Goal: Task Accomplishment & Management: Complete application form

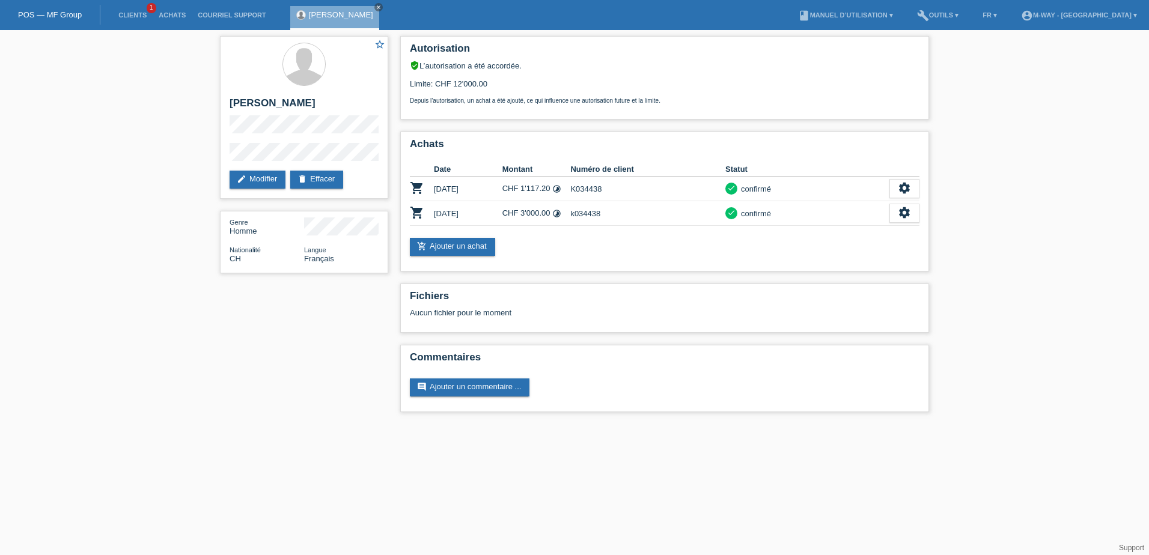
click at [50, 16] on link "POS — MF Group" at bounding box center [50, 14] width 64 height 9
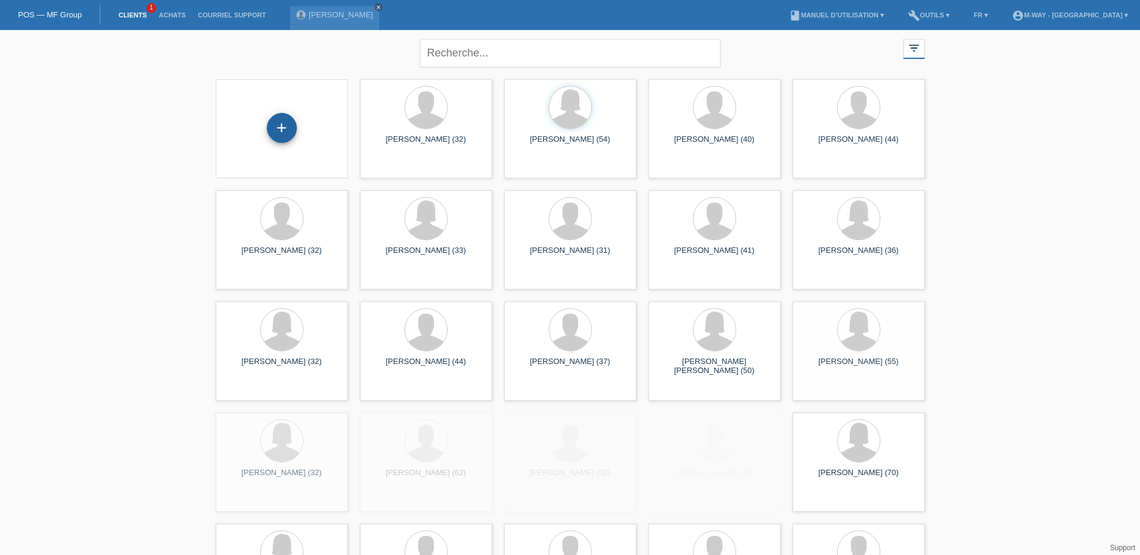
click at [283, 123] on div "+" at bounding box center [282, 128] width 30 height 30
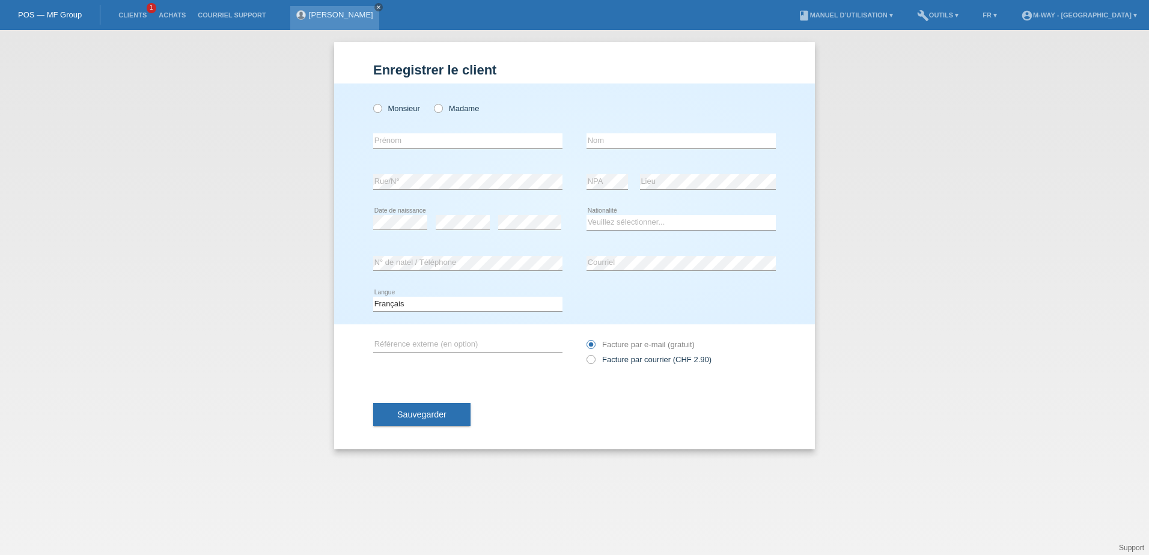
click at [376, 6] on icon "close" at bounding box center [379, 7] width 6 height 6
click at [46, 11] on link "POS — MF Group" at bounding box center [50, 14] width 64 height 9
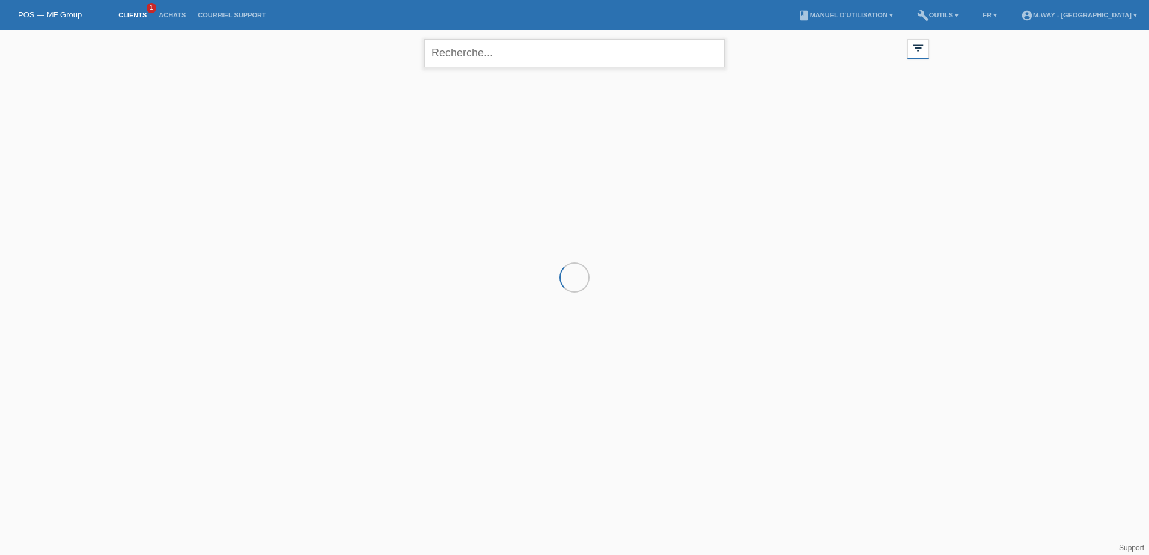
click at [470, 54] on input "text" at bounding box center [574, 53] width 301 height 28
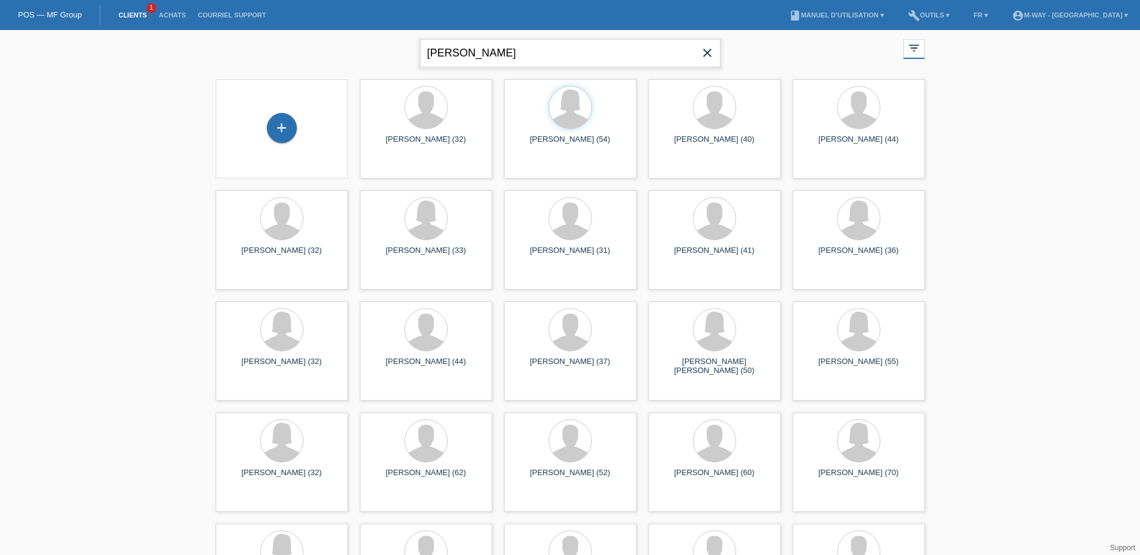
type input "[PERSON_NAME]"
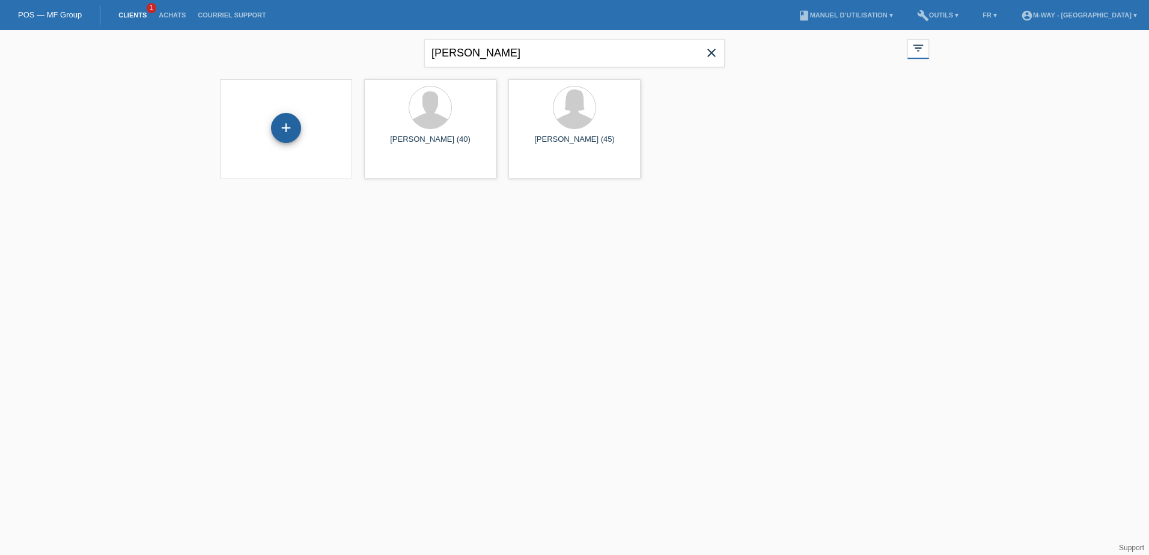
click at [291, 133] on div "+" at bounding box center [286, 128] width 30 height 30
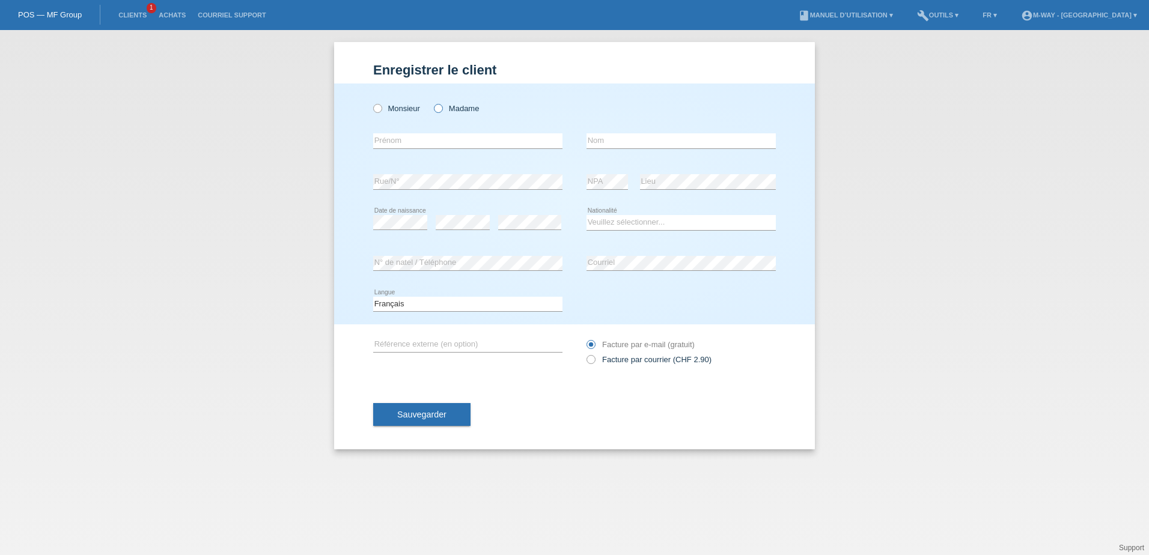
click at [432, 102] on icon at bounding box center [432, 102] width 0 height 0
click at [436, 108] on input "Madame" at bounding box center [438, 108] width 8 height 8
radio input "true"
click at [412, 145] on input "text" at bounding box center [467, 140] width 189 height 15
type input "[PERSON_NAME]"
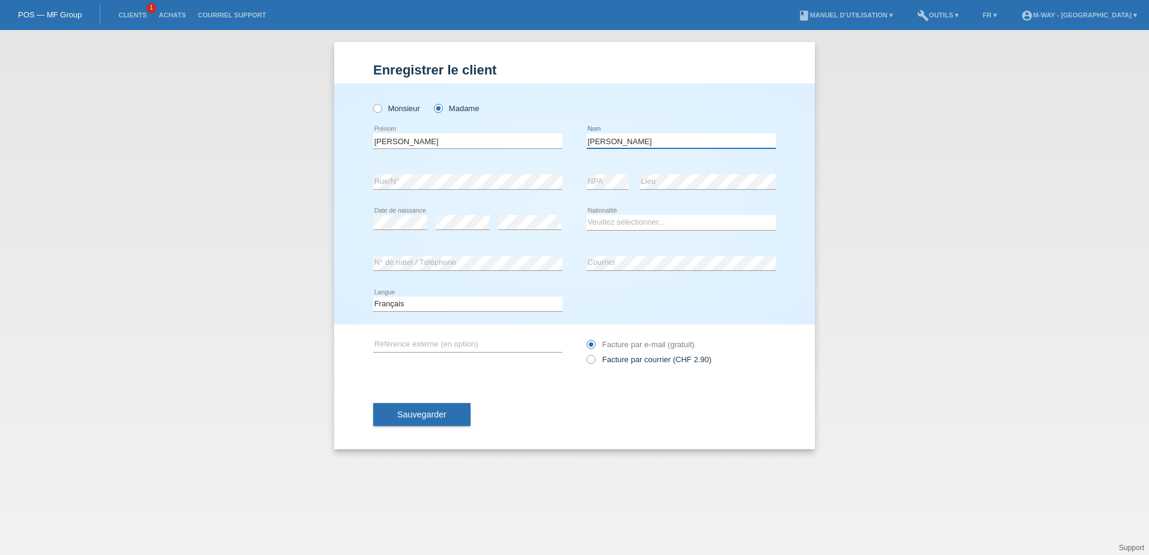
type input "michel"
click at [613, 225] on select "Veuillez sélectionner... Suisse Allemagne Autriche Liechtenstein ------------ A…" at bounding box center [681, 222] width 189 height 14
select select "CH"
click at [587, 215] on select "Veuillez sélectionner... Suisse Allemagne Autriche Liechtenstein ------------ A…" at bounding box center [681, 222] width 189 height 14
click at [428, 414] on span "Sauvegarder" at bounding box center [421, 415] width 49 height 10
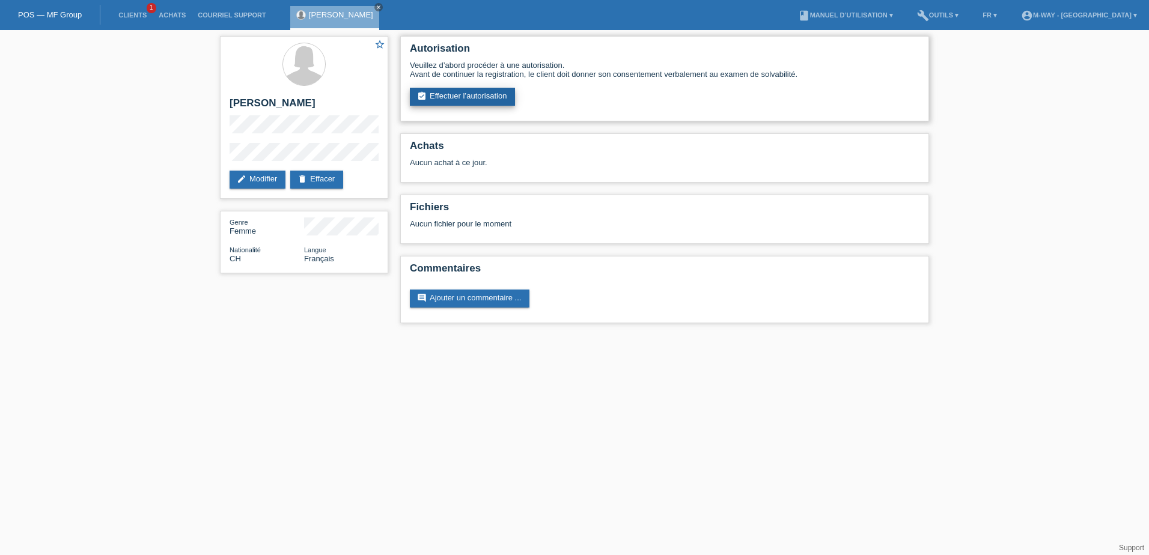
click at [472, 97] on link "assignment_turned_in Effectuer l’autorisation" at bounding box center [462, 97] width 105 height 18
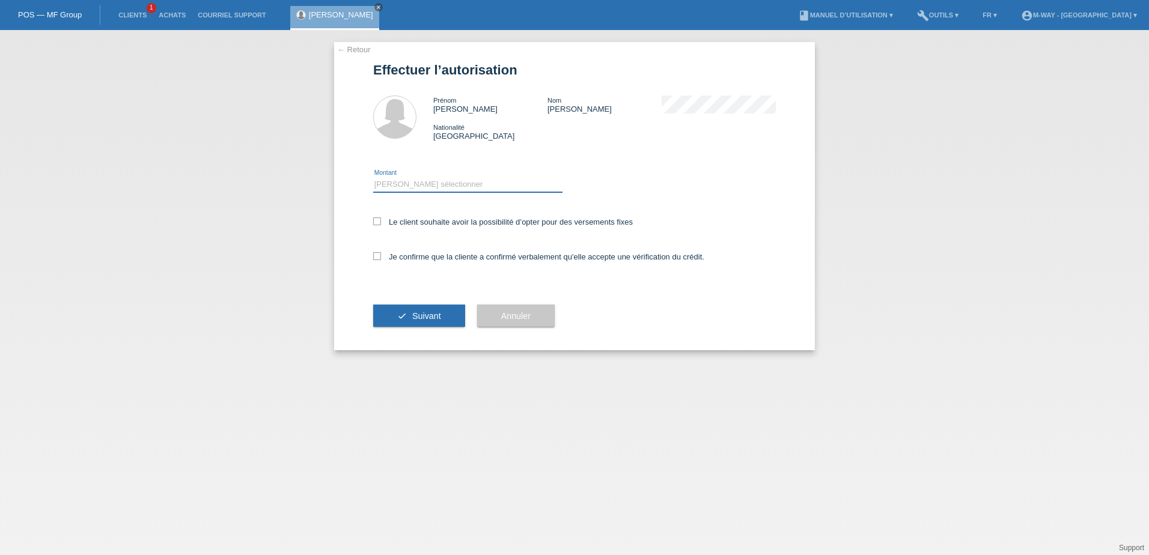
click at [402, 188] on select "Veuillez sélectionner CHF 1.00 - CHF 499.00 CHF 500.00 - CHF 1'999.00 CHF 2'000…" at bounding box center [467, 184] width 189 height 14
select select "3"
click at [373, 177] on select "Veuillez sélectionner CHF 1.00 - CHF 499.00 CHF 500.00 - CHF 1'999.00 CHF 2'000…" at bounding box center [467, 184] width 189 height 14
click at [378, 224] on icon at bounding box center [377, 222] width 8 height 8
click at [378, 224] on input "Le client souhaite avoir la possibilité d’opter pour des versements fixes" at bounding box center [377, 222] width 8 height 8
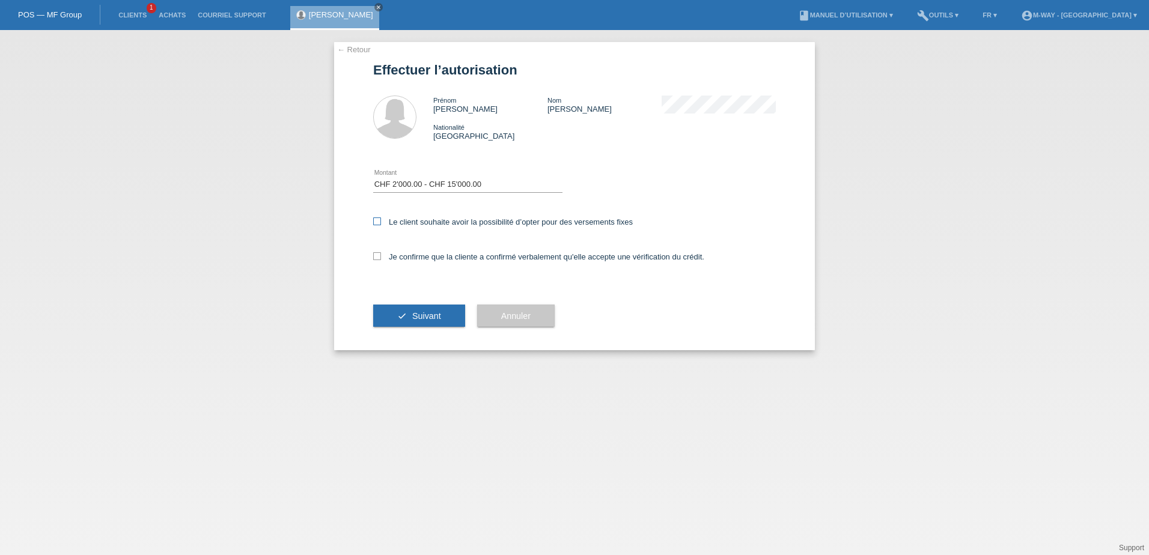
checkbox input "true"
click at [376, 257] on icon at bounding box center [377, 256] width 8 height 8
click at [376, 257] on input "Je confirme que la cliente a confirmé verbalement qu'elle accepte une vérificat…" at bounding box center [377, 256] width 8 height 8
checkbox input "true"
click at [419, 316] on span "Suivant" at bounding box center [426, 316] width 29 height 10
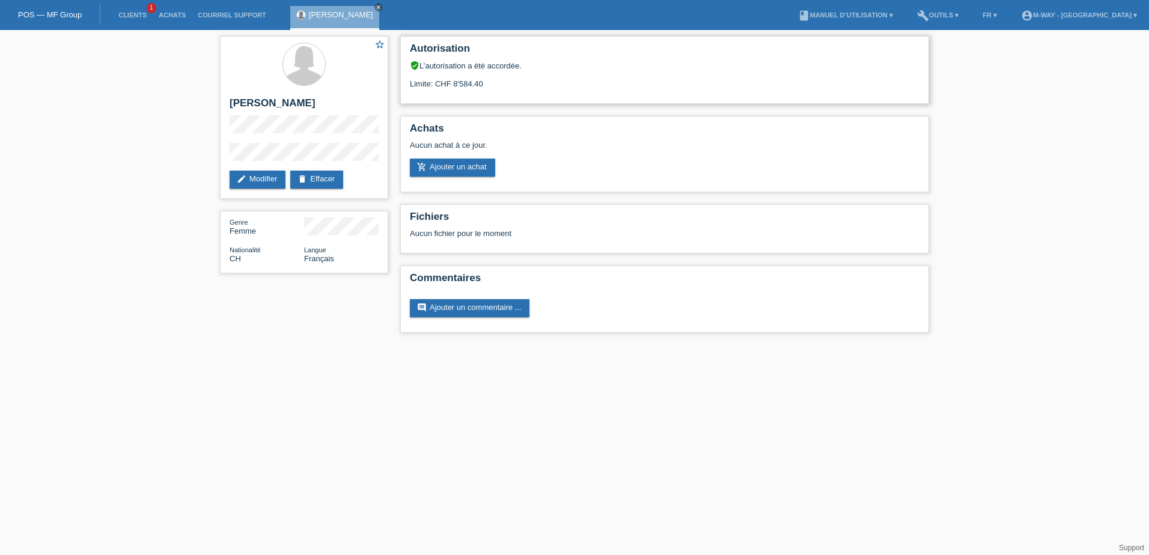
drag, startPoint x: 439, startPoint y: 85, endPoint x: 495, endPoint y: 83, distance: 55.4
click at [495, 83] on div "Limite: CHF 8'584.40" at bounding box center [665, 79] width 510 height 18
drag, startPoint x: 495, startPoint y: 83, endPoint x: 533, endPoint y: 92, distance: 38.9
click at [533, 92] on div "Autorisation verified_user L’autorisation a été accordée. Limite: CHF 8'584.40" at bounding box center [664, 70] width 529 height 68
click at [467, 168] on link "add_shopping_cart Ajouter un achat" at bounding box center [452, 168] width 85 height 18
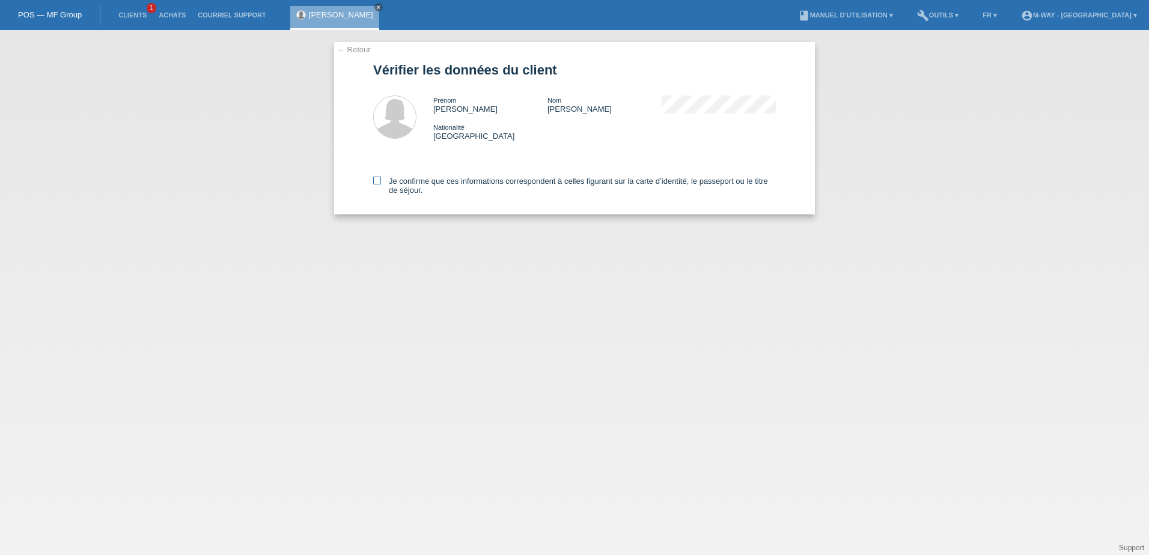
click at [379, 182] on icon at bounding box center [377, 181] width 8 height 8
click at [379, 182] on input "Je confirme que ces informations correspondent à celles figurant sur la carte d…" at bounding box center [377, 181] width 8 height 8
checkbox input "true"
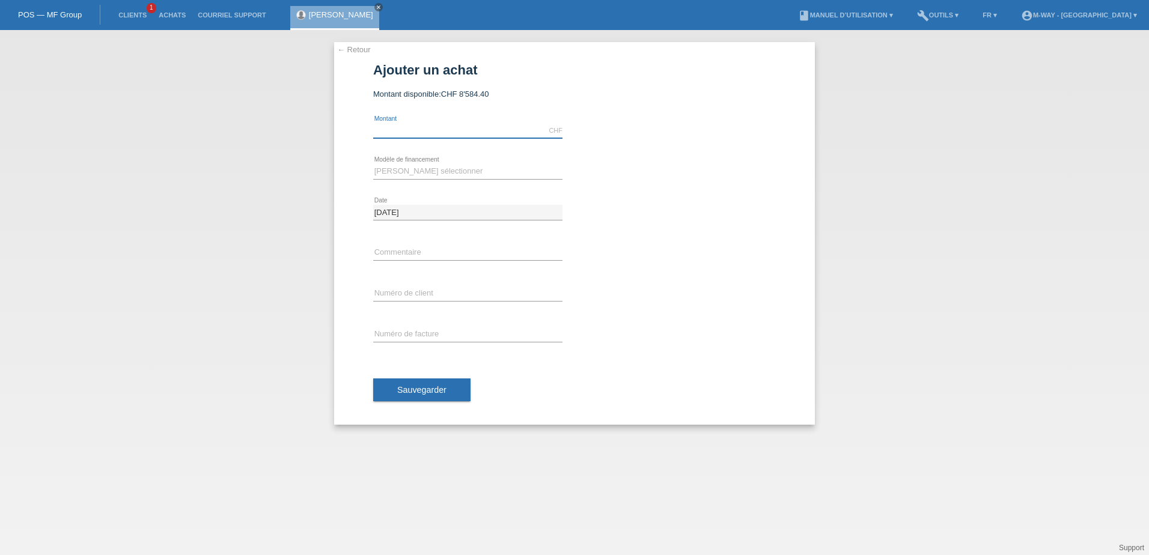
click at [416, 134] on input "text" at bounding box center [467, 130] width 189 height 15
type input "3758.89"
click at [421, 174] on select "Veuillez sélectionner Taux fixes Achat sur facture avec paiement partiel" at bounding box center [467, 171] width 189 height 14
select select "77"
click at [373, 164] on select "Veuillez sélectionner Taux fixes Achat sur facture avec paiement partiel" at bounding box center [467, 171] width 189 height 14
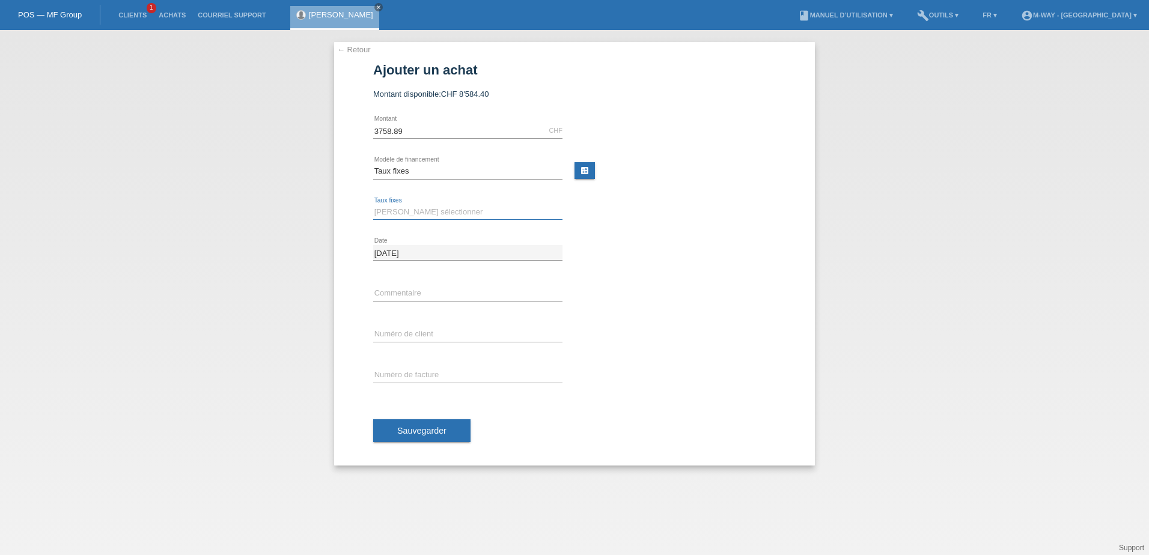
click at [418, 211] on select "Veuillez sélectionner 4 versements 5 versements 6 versements 7 versements 8 ver…" at bounding box center [467, 212] width 189 height 14
select select "202"
click at [373, 205] on select "Veuillez sélectionner 4 versements 5 versements 6 versements 7 versements 8 ver…" at bounding box center [467, 212] width 189 height 14
click at [415, 332] on input "text" at bounding box center [467, 334] width 189 height 15
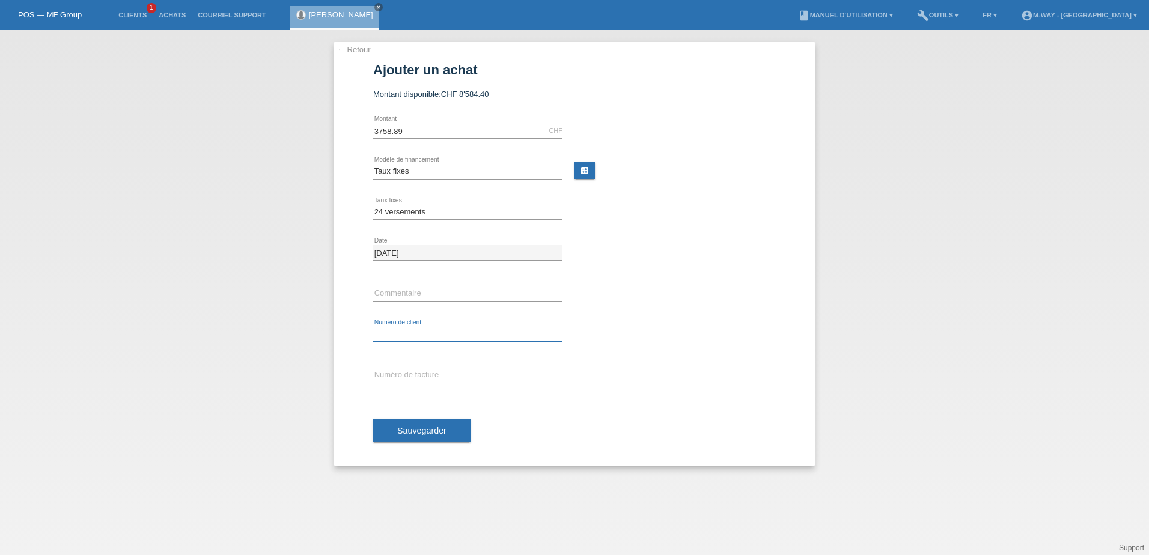
type input "c"
type input "C157346"
click at [429, 428] on span "Sauvegarder" at bounding box center [421, 431] width 49 height 10
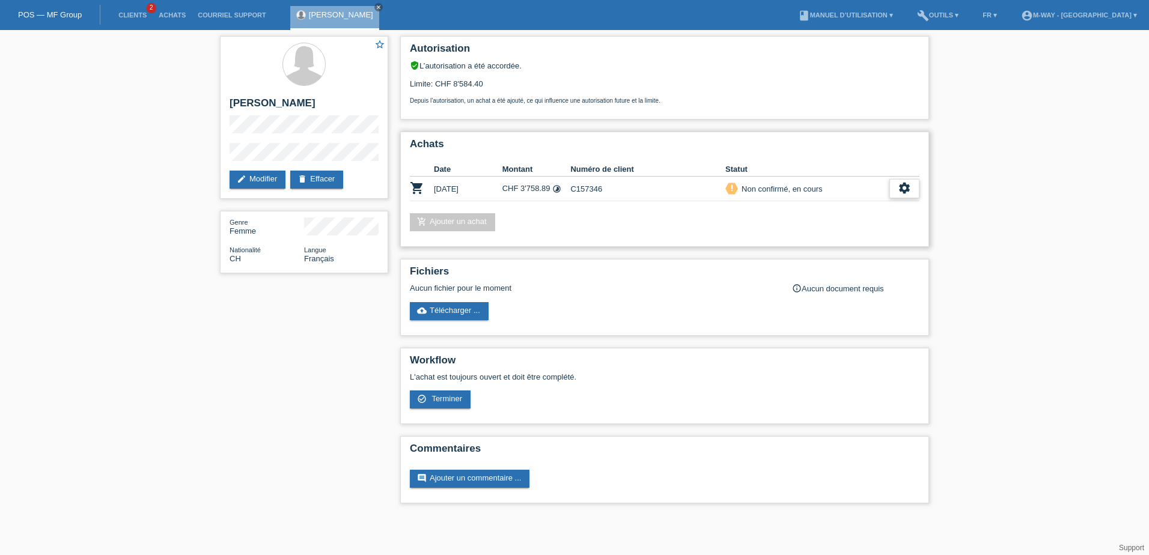
click at [902, 192] on icon "settings" at bounding box center [904, 188] width 13 height 13
click at [827, 243] on span "Terminer" at bounding box center [821, 243] width 34 height 14
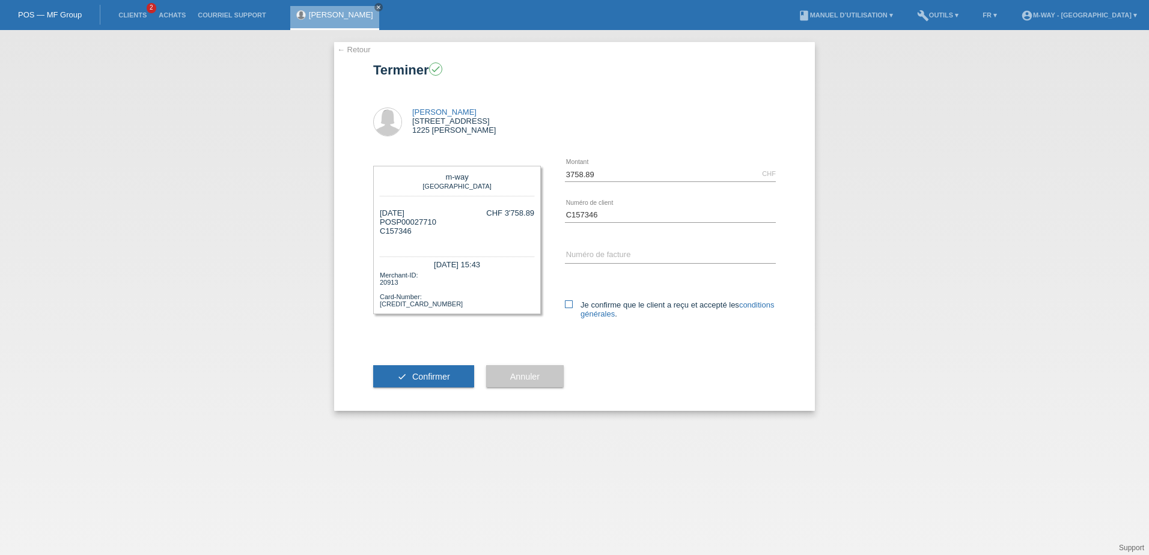
click at [567, 304] on icon at bounding box center [569, 305] width 8 height 8
click at [567, 304] on input "Je confirme que le client a reçu et accepté les conditions générales ." at bounding box center [569, 305] width 8 height 8
checkbox input "true"
click at [435, 382] on button "check Confirmer" at bounding box center [423, 377] width 101 height 23
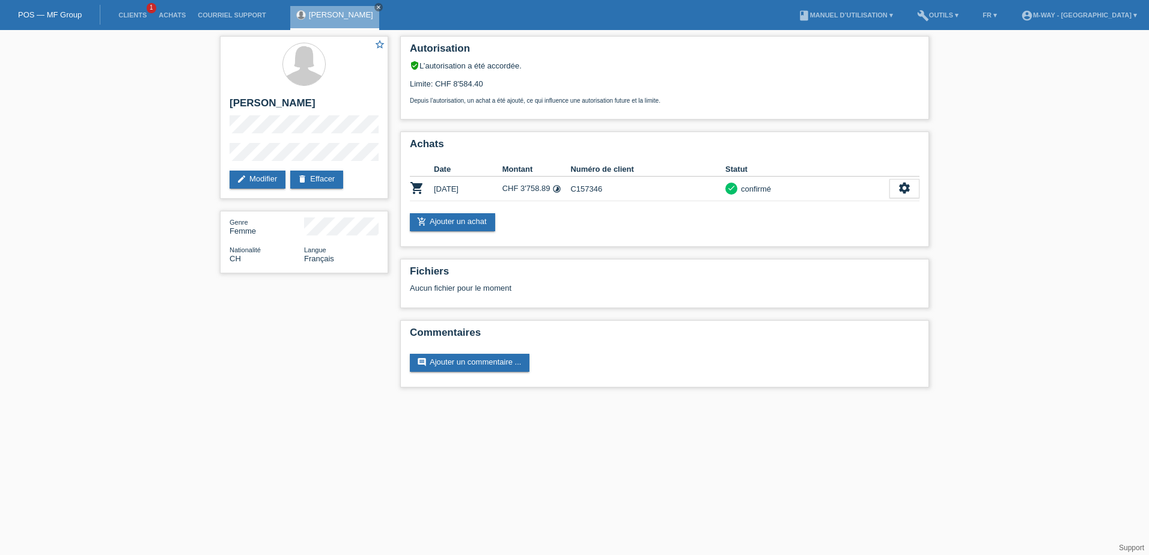
click at [55, 12] on link "POS — MF Group" at bounding box center [50, 14] width 64 height 9
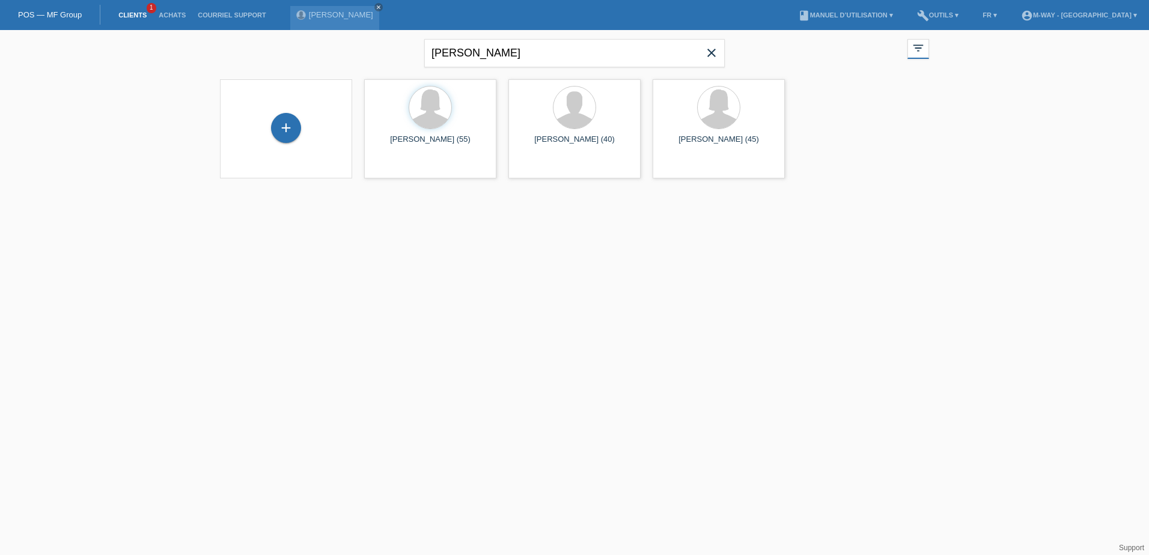
click at [713, 49] on icon "close" at bounding box center [712, 53] width 14 height 14
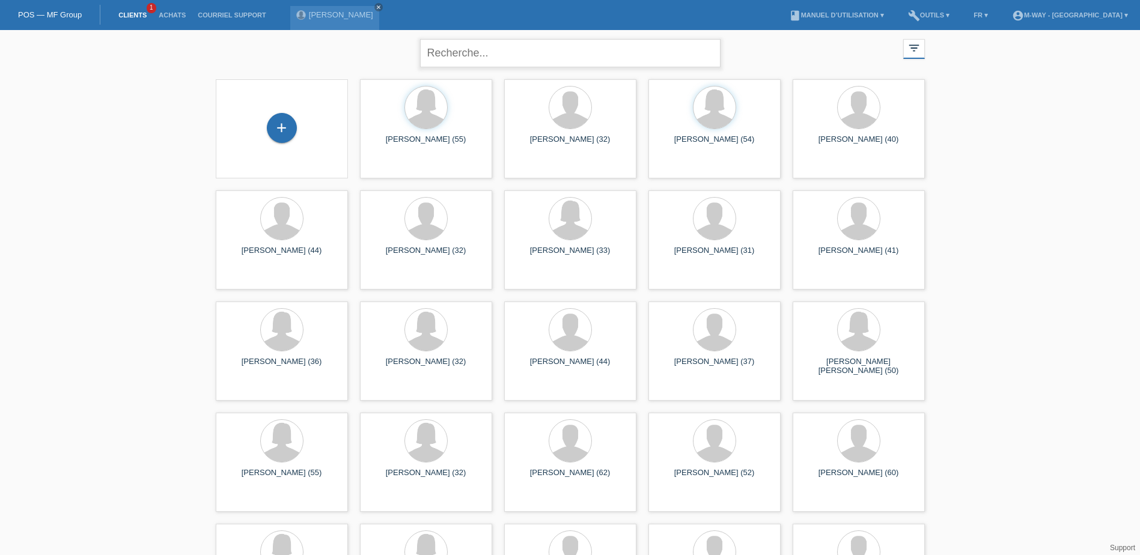
click at [477, 50] on input "text" at bounding box center [570, 53] width 301 height 28
type input "[PERSON_NAME]"
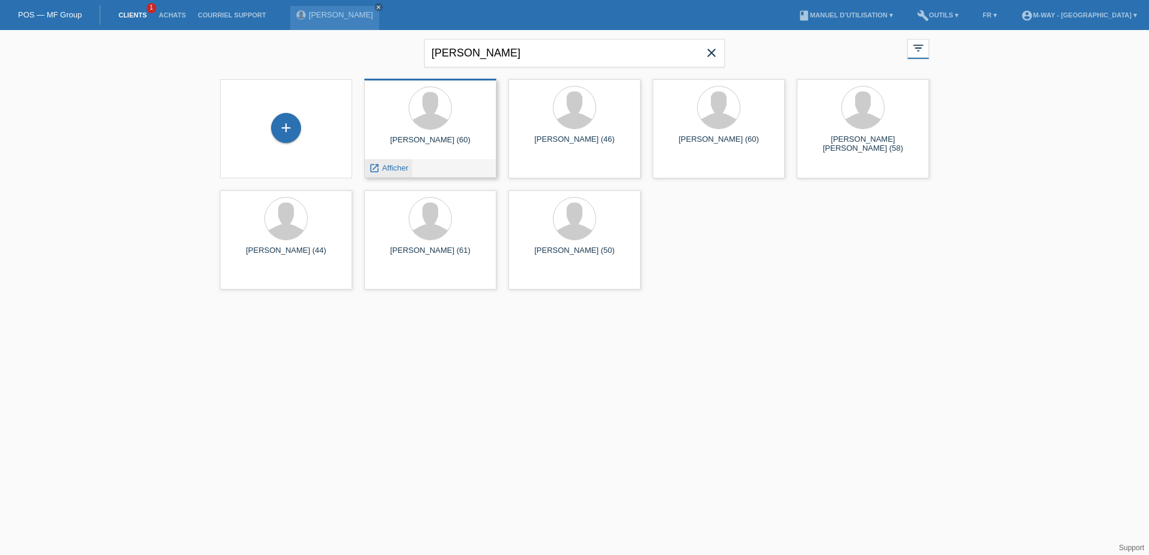
click at [398, 167] on span "Afficher" at bounding box center [395, 168] width 26 height 9
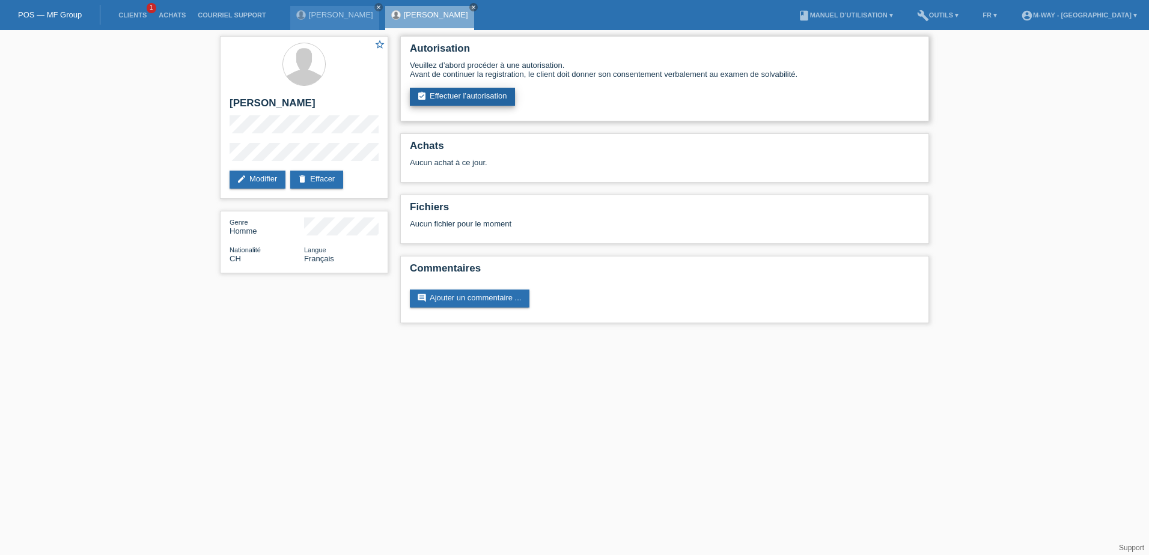
click at [460, 94] on link "assignment_turned_in Effectuer l’autorisation" at bounding box center [462, 97] width 105 height 18
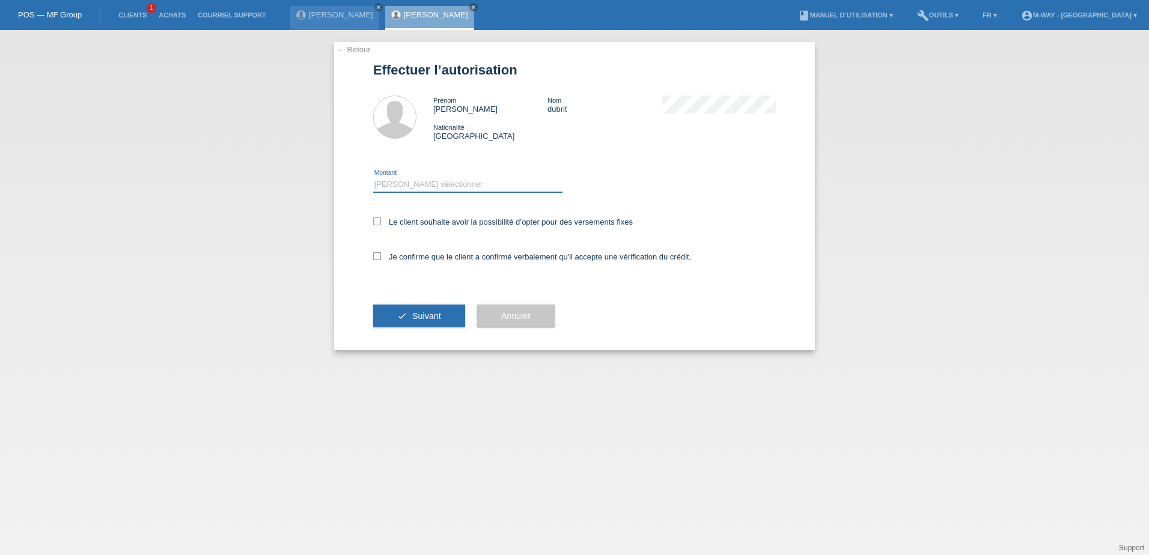
click at [404, 185] on select "Veuillez sélectionner CHF 1.00 - CHF 499.00 CHF 500.00 - CHF 1'999.00 CHF 2'000…" at bounding box center [467, 184] width 189 height 14
select select "3"
click at [373, 177] on select "Veuillez sélectionner CHF 1.00 - CHF 499.00 CHF 500.00 - CHF 1'999.00 CHF 2'000…" at bounding box center [467, 184] width 189 height 14
drag, startPoint x: 378, startPoint y: 224, endPoint x: 380, endPoint y: 233, distance: 8.6
click at [379, 224] on icon at bounding box center [377, 222] width 8 height 8
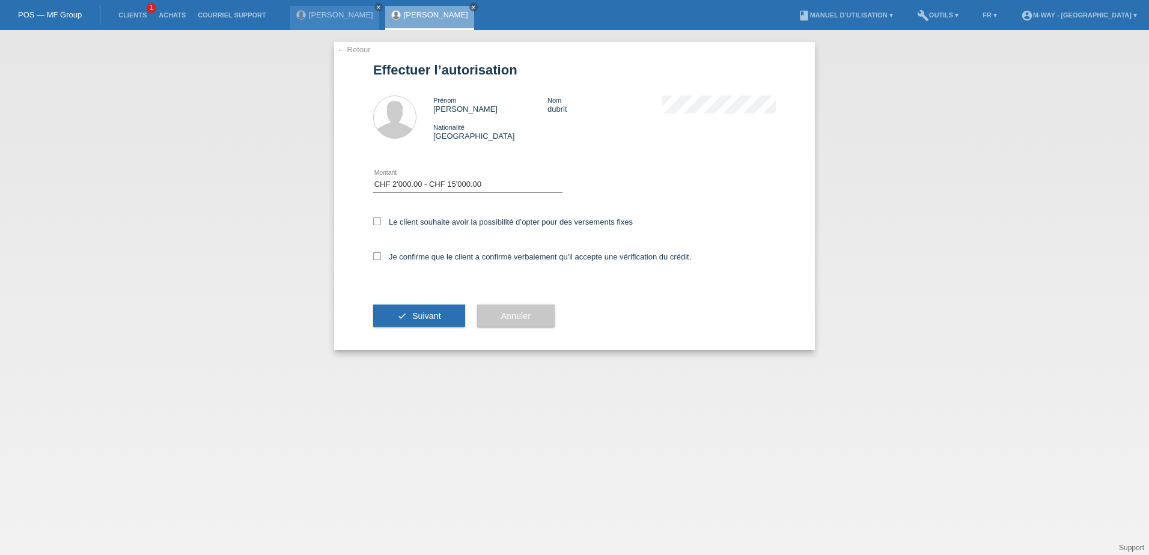
click at [379, 224] on input "Le client souhaite avoir la possibilité d’opter pour des versements fixes" at bounding box center [377, 222] width 8 height 8
checkbox input "true"
click at [376, 254] on icon at bounding box center [377, 256] width 8 height 8
click at [376, 254] on input "Je confirme que le client a confirmé verbalement qu'il accepte une vérification…" at bounding box center [377, 256] width 8 height 8
checkbox input "true"
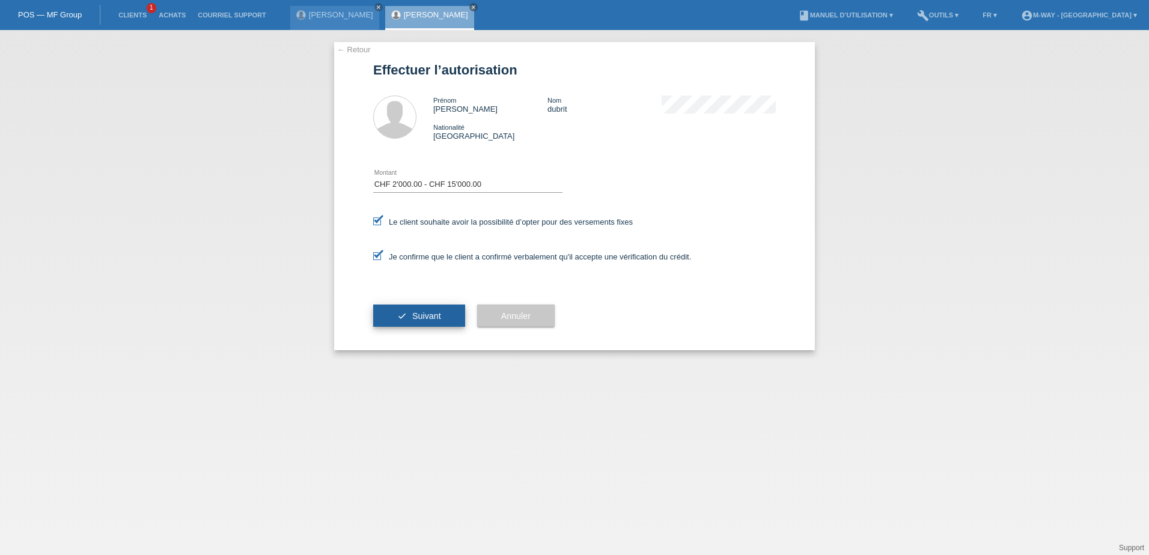
click at [403, 314] on button "check Suivant" at bounding box center [419, 316] width 92 height 23
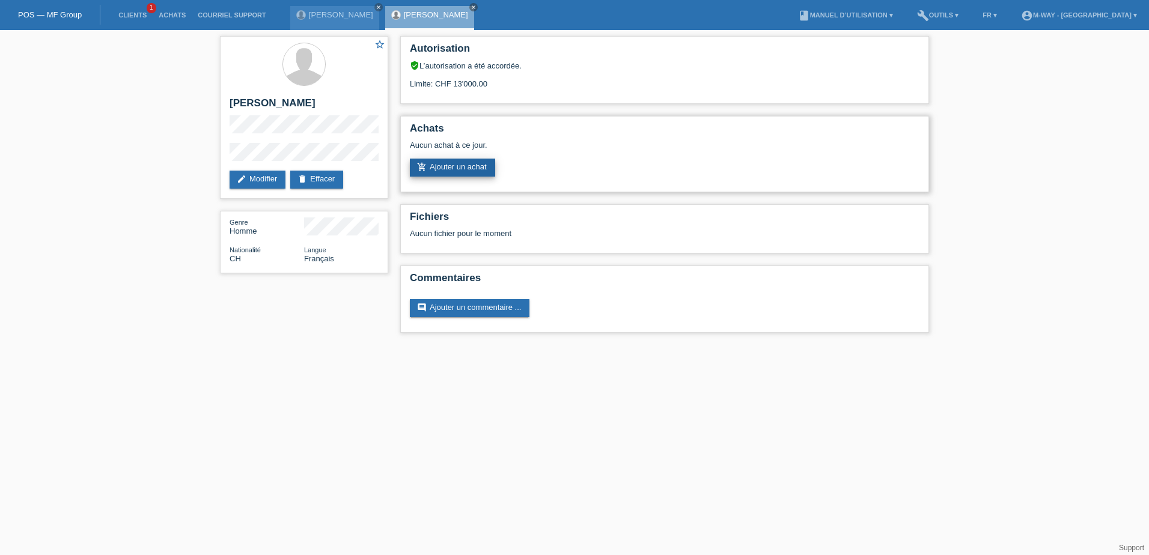
click at [442, 167] on link "add_shopping_cart Ajouter un achat" at bounding box center [452, 168] width 85 height 18
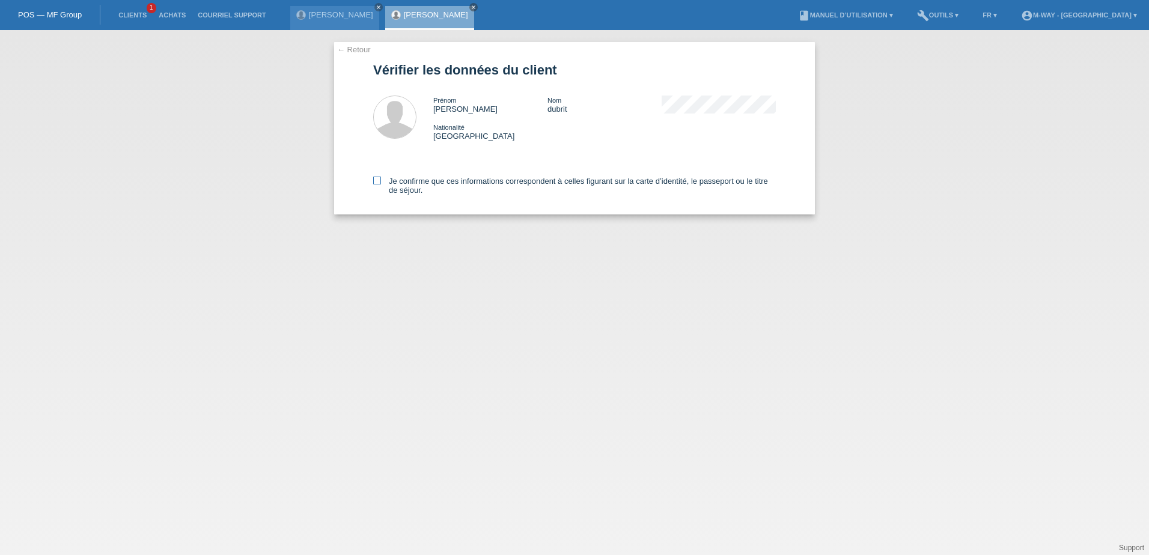
click at [378, 178] on icon at bounding box center [377, 181] width 8 height 8
click at [378, 178] on input "Je confirme que ces informations correspondent à celles figurant sur la carte d…" at bounding box center [377, 181] width 8 height 8
checkbox input "true"
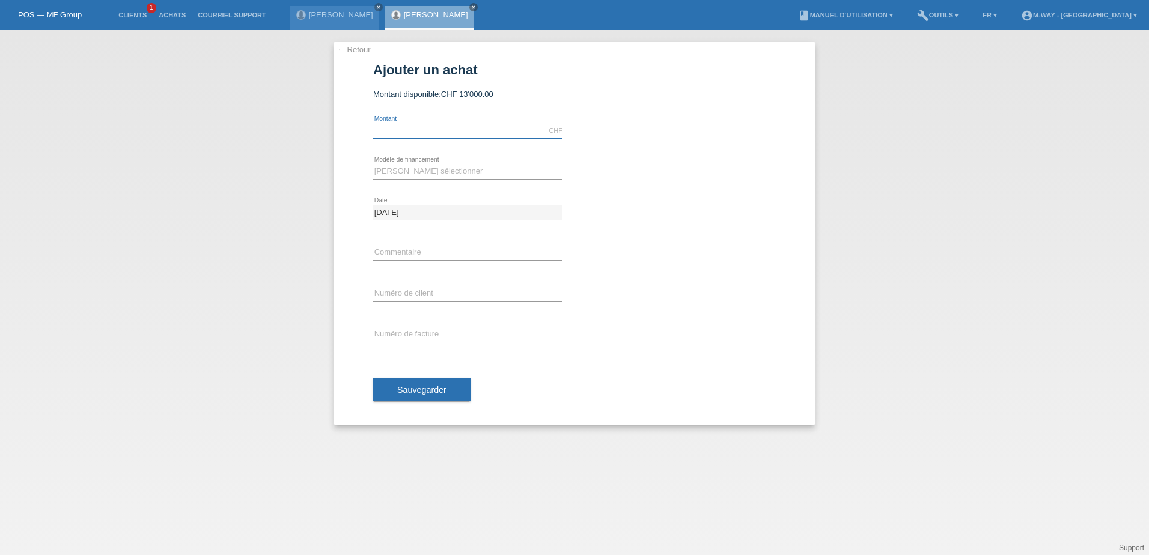
click at [406, 134] on input "text" at bounding box center [467, 130] width 189 height 15
type input "7297.40"
click at [400, 168] on select "[PERSON_NAME] sélectionner Taux fixes Achat sur facture avec paiement partiel" at bounding box center [467, 171] width 189 height 14
select select "77"
click at [373, 164] on select "[PERSON_NAME] sélectionner Taux fixes Achat sur facture avec paiement partiel" at bounding box center [467, 171] width 189 height 14
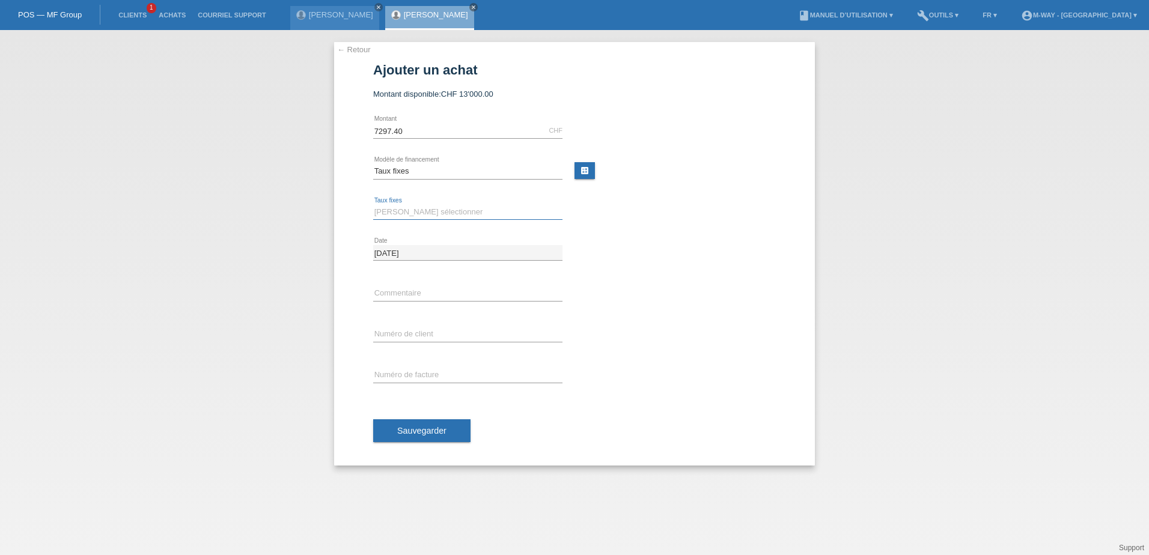
click at [397, 209] on select "[PERSON_NAME] sélectionner 4 versements 5 versements 6 versements 7 versements …" at bounding box center [467, 212] width 189 height 14
select select "172"
click at [373, 205] on select "[PERSON_NAME] sélectionner 4 versements 5 versements 6 versements 7 versements …" at bounding box center [467, 212] width 189 height 14
click at [412, 336] on input "text" at bounding box center [467, 334] width 189 height 15
type input "k035254"
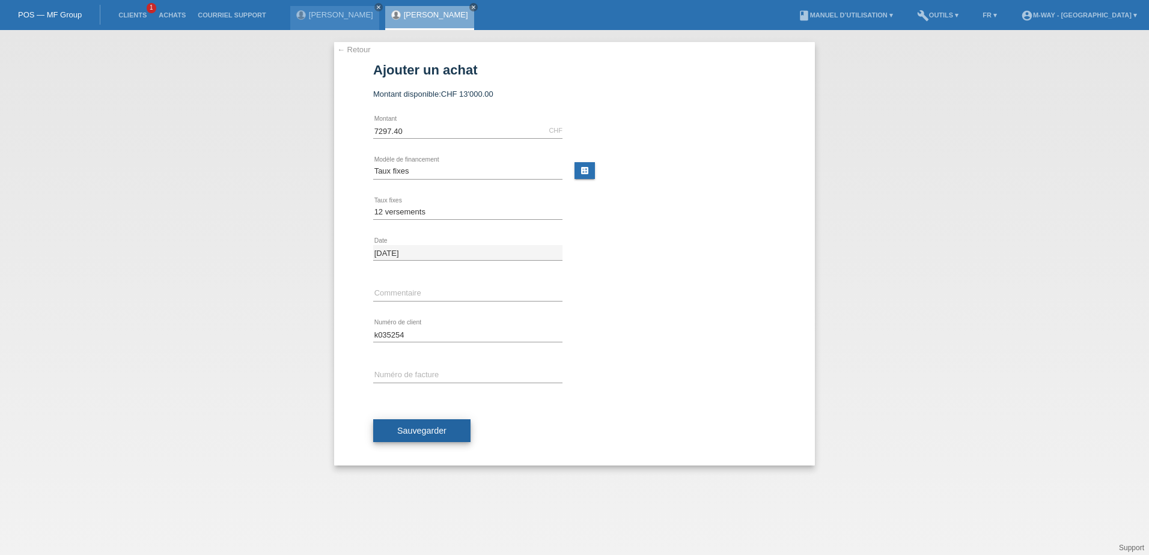
click at [438, 429] on span "Sauvegarder" at bounding box center [421, 431] width 49 height 10
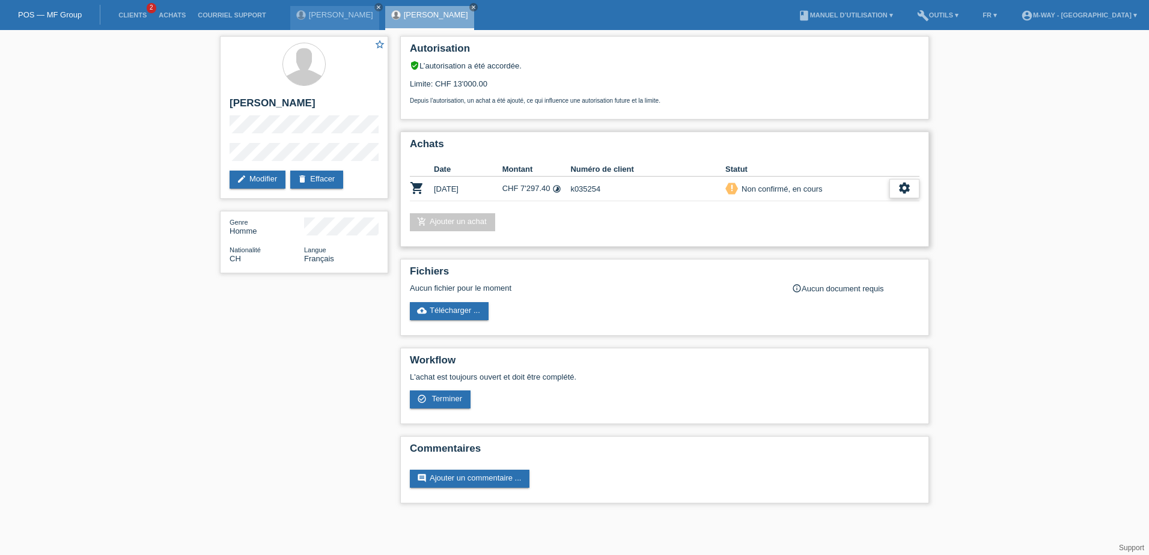
click at [914, 188] on div "settings" at bounding box center [905, 188] width 30 height 19
click at [824, 242] on span "Terminer" at bounding box center [821, 243] width 34 height 14
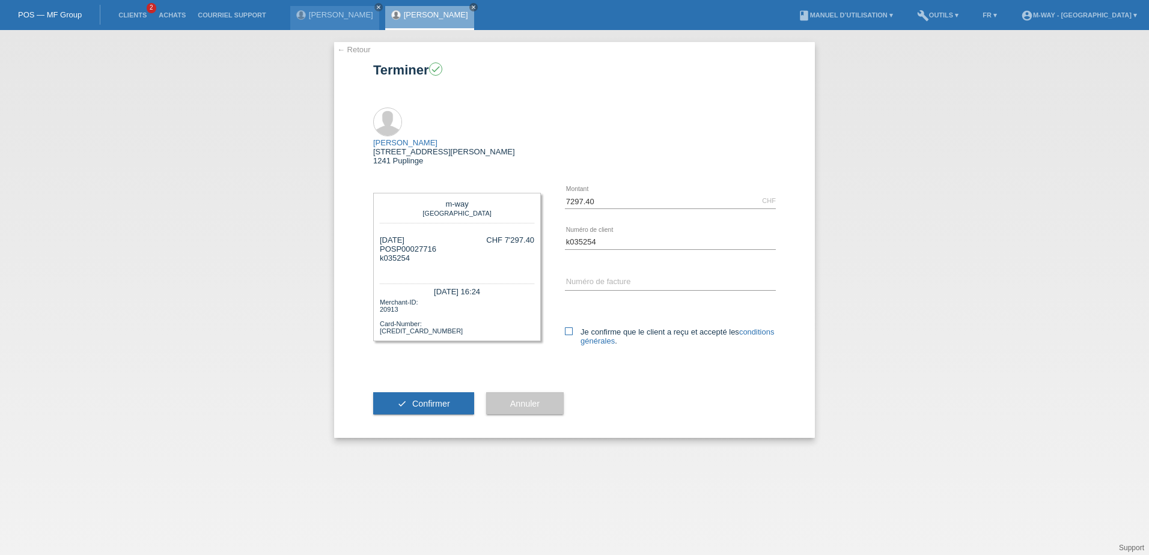
click at [568, 328] on icon at bounding box center [569, 332] width 8 height 8
click at [568, 328] on input "Je confirme que le client a reçu et accepté les conditions générales ." at bounding box center [569, 332] width 8 height 8
checkbox input "true"
click at [423, 399] on span "Confirmer" at bounding box center [431, 404] width 38 height 10
